Goal: Information Seeking & Learning: Learn about a topic

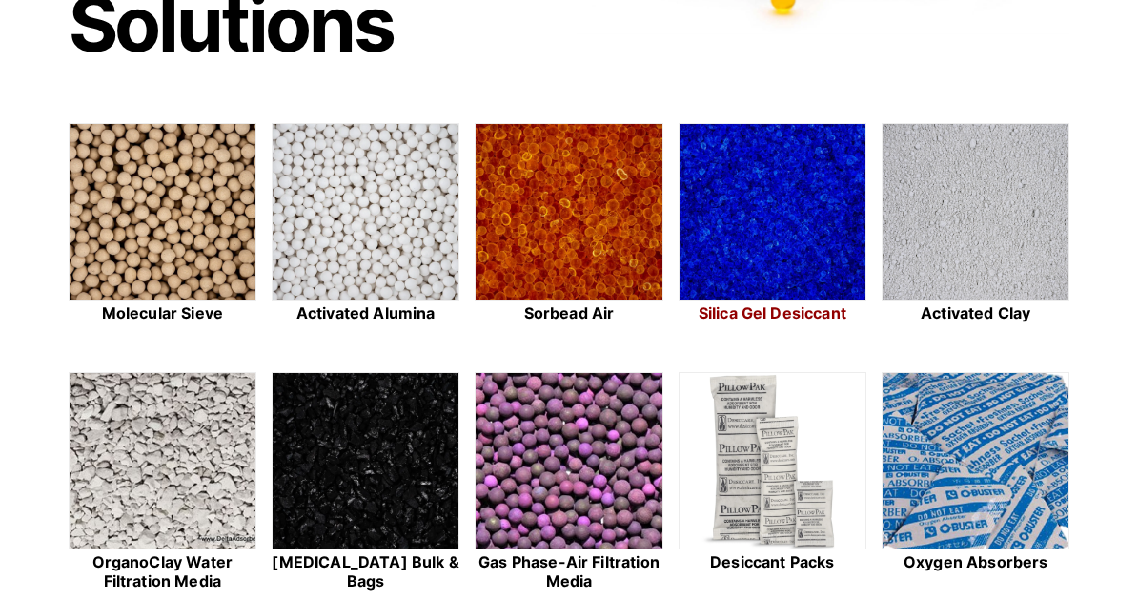
click at [779, 248] on img at bounding box center [773, 212] width 186 height 177
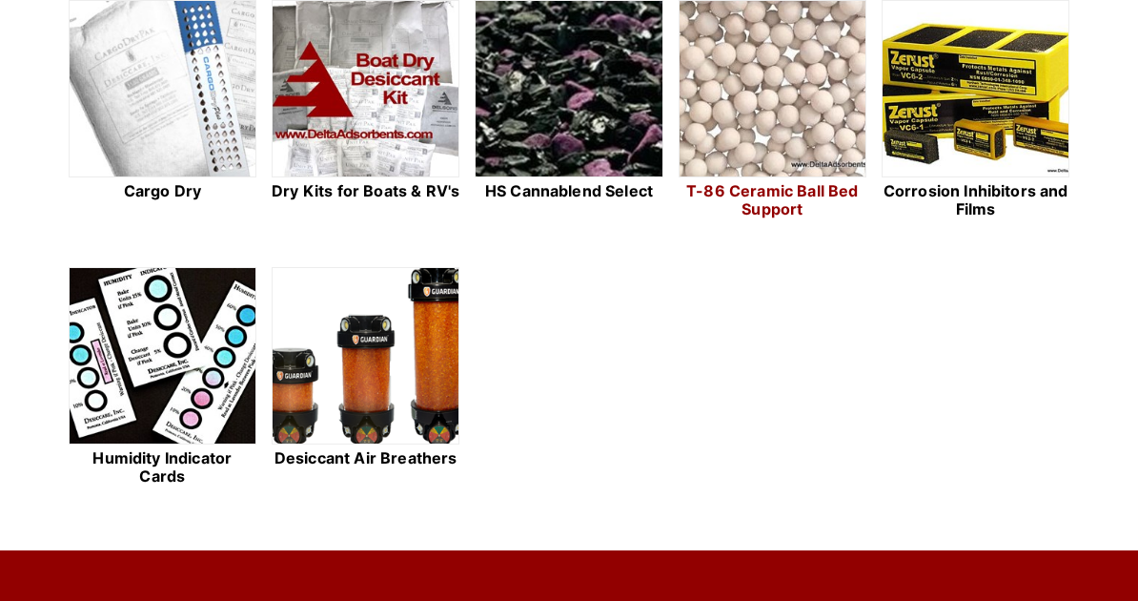
scroll to position [1049, 0]
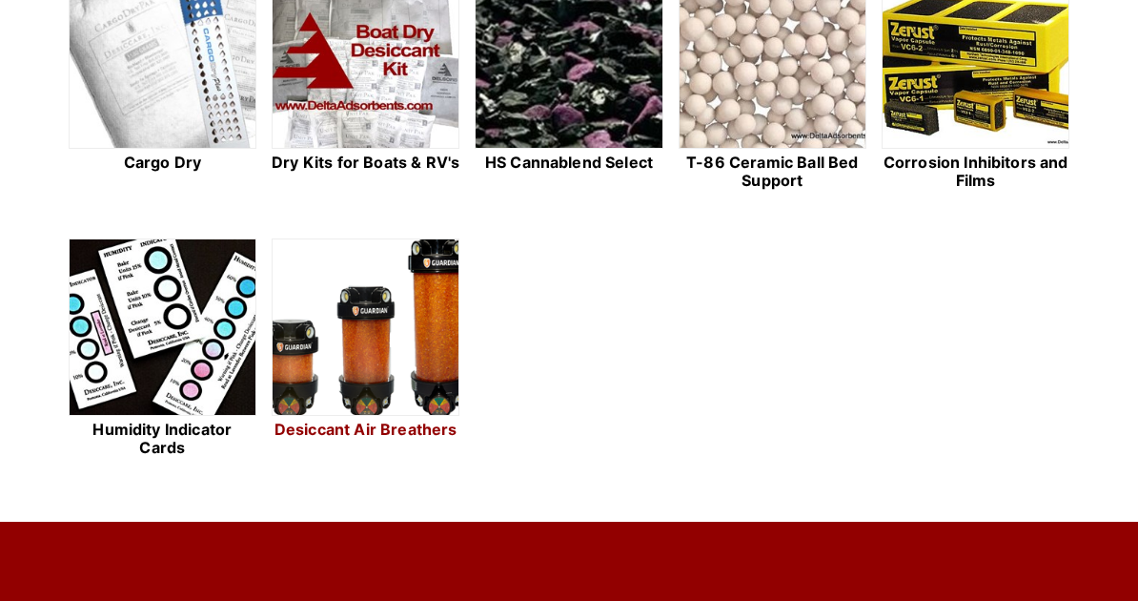
click at [368, 340] on img at bounding box center [366, 327] width 186 height 177
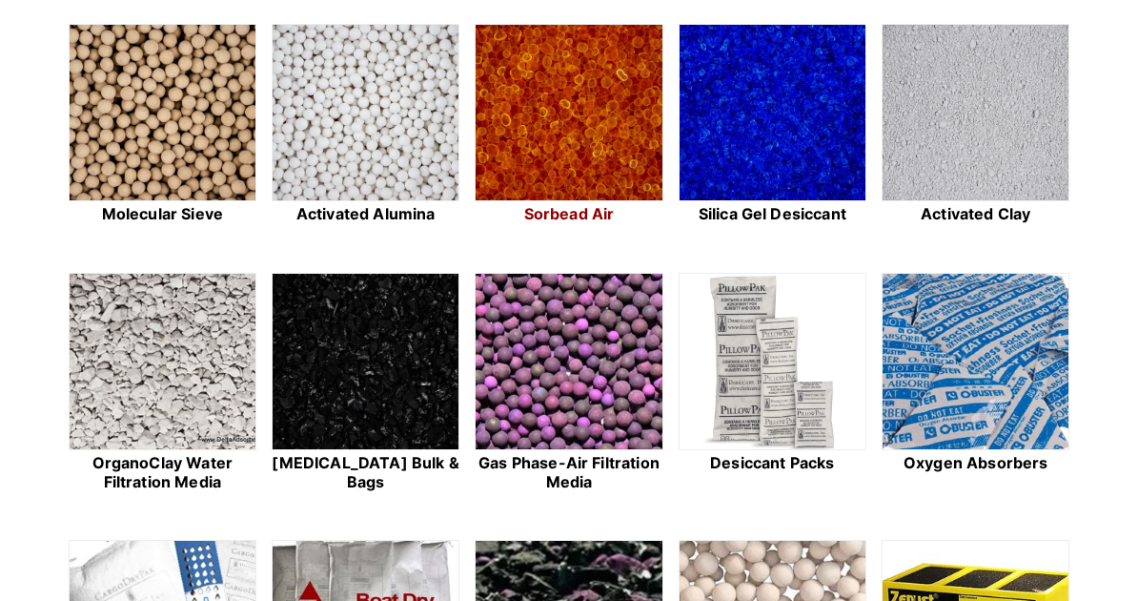
scroll to position [477, 0]
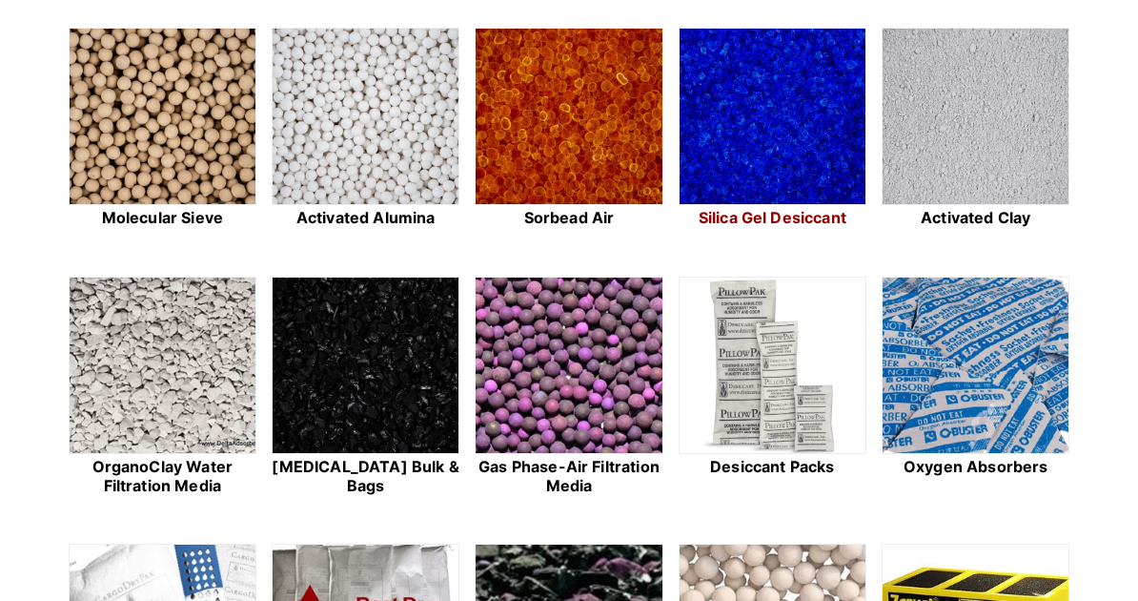
click at [745, 178] on img at bounding box center [773, 117] width 186 height 177
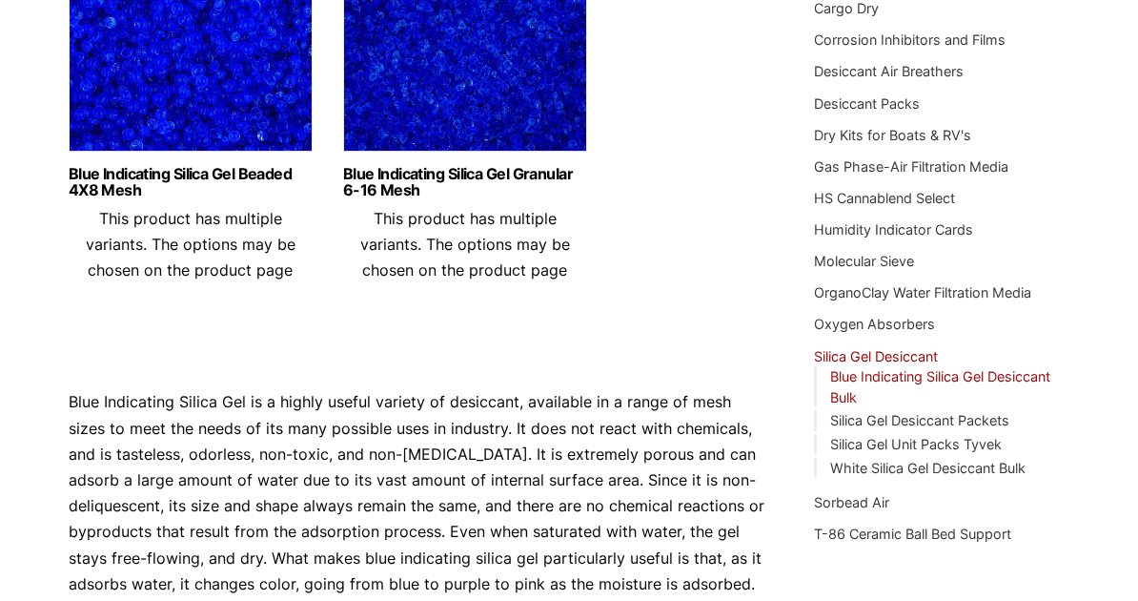
scroll to position [381, 0]
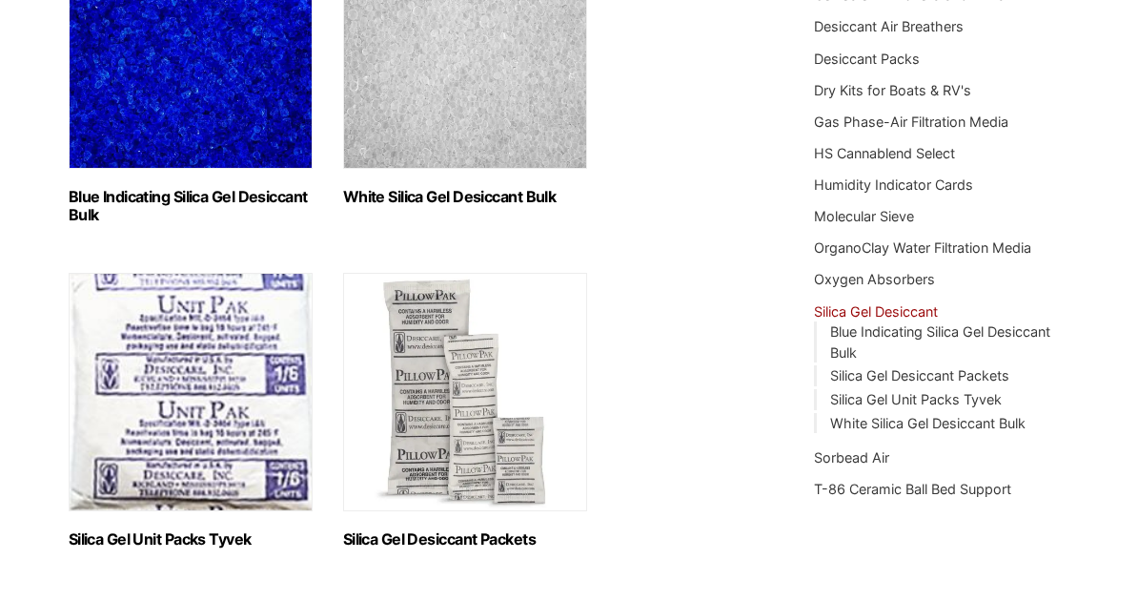
scroll to position [381, 0]
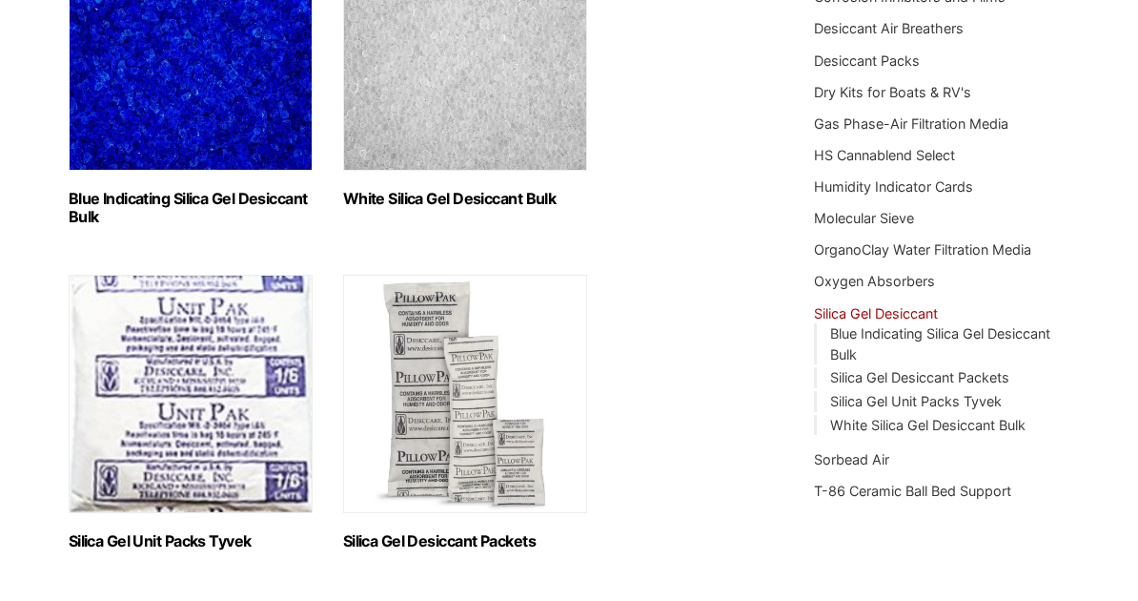
click at [186, 81] on img "Visit product category Blue Indicating Silica Gel Desiccant Bulk" at bounding box center [191, 51] width 244 height 238
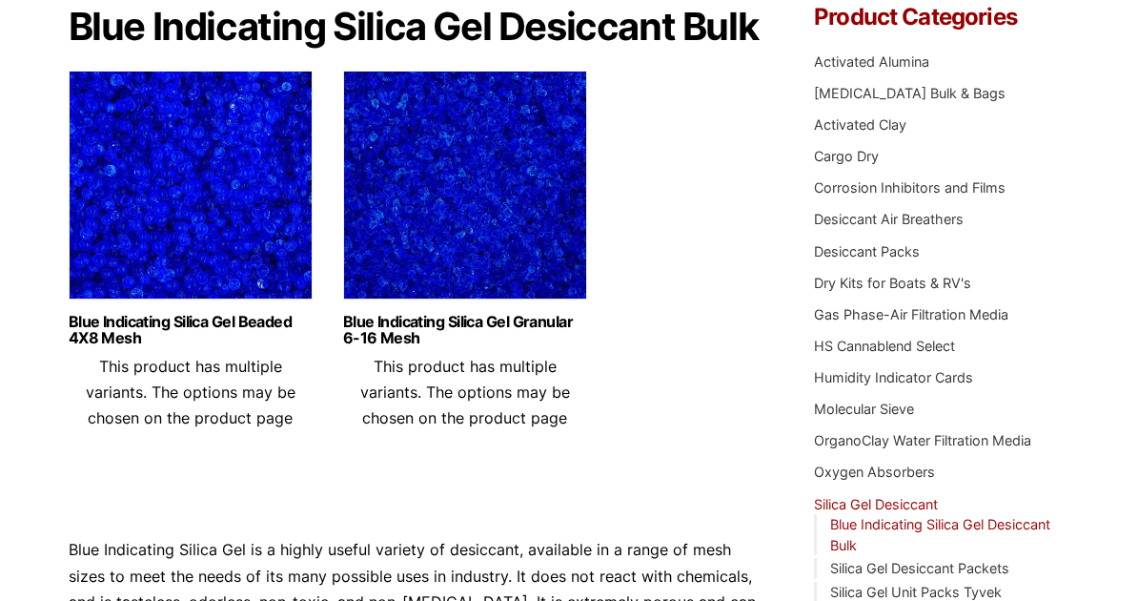
click at [421, 218] on img at bounding box center [465, 190] width 244 height 238
click at [216, 186] on img at bounding box center [191, 190] width 244 height 238
click at [471, 233] on img at bounding box center [465, 190] width 244 height 238
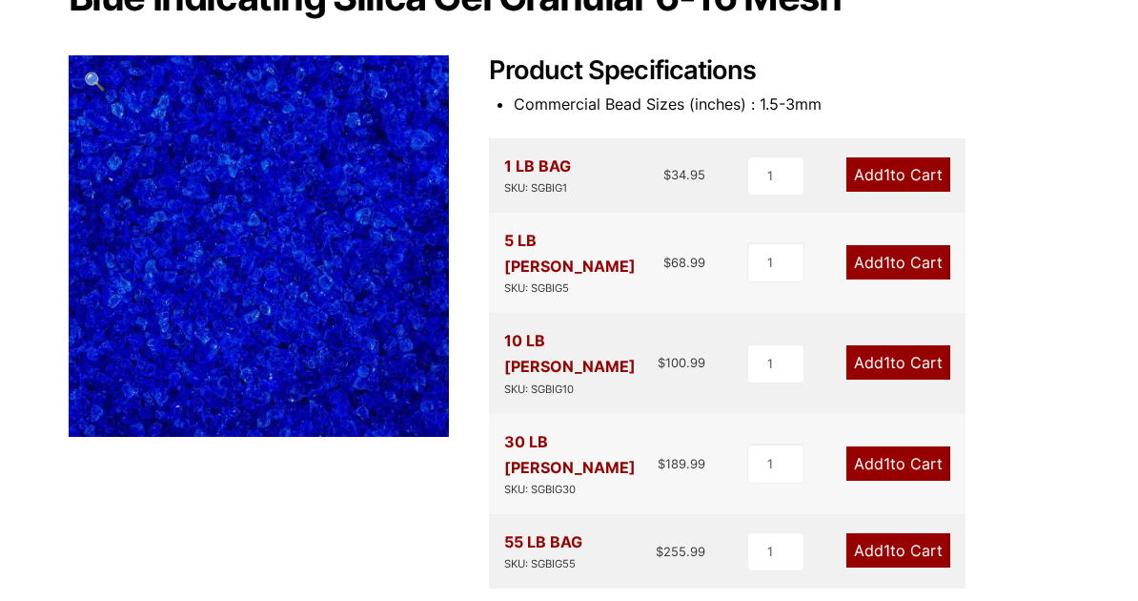
scroll to position [191, 0]
